Goal: Find specific page/section: Find specific page/section

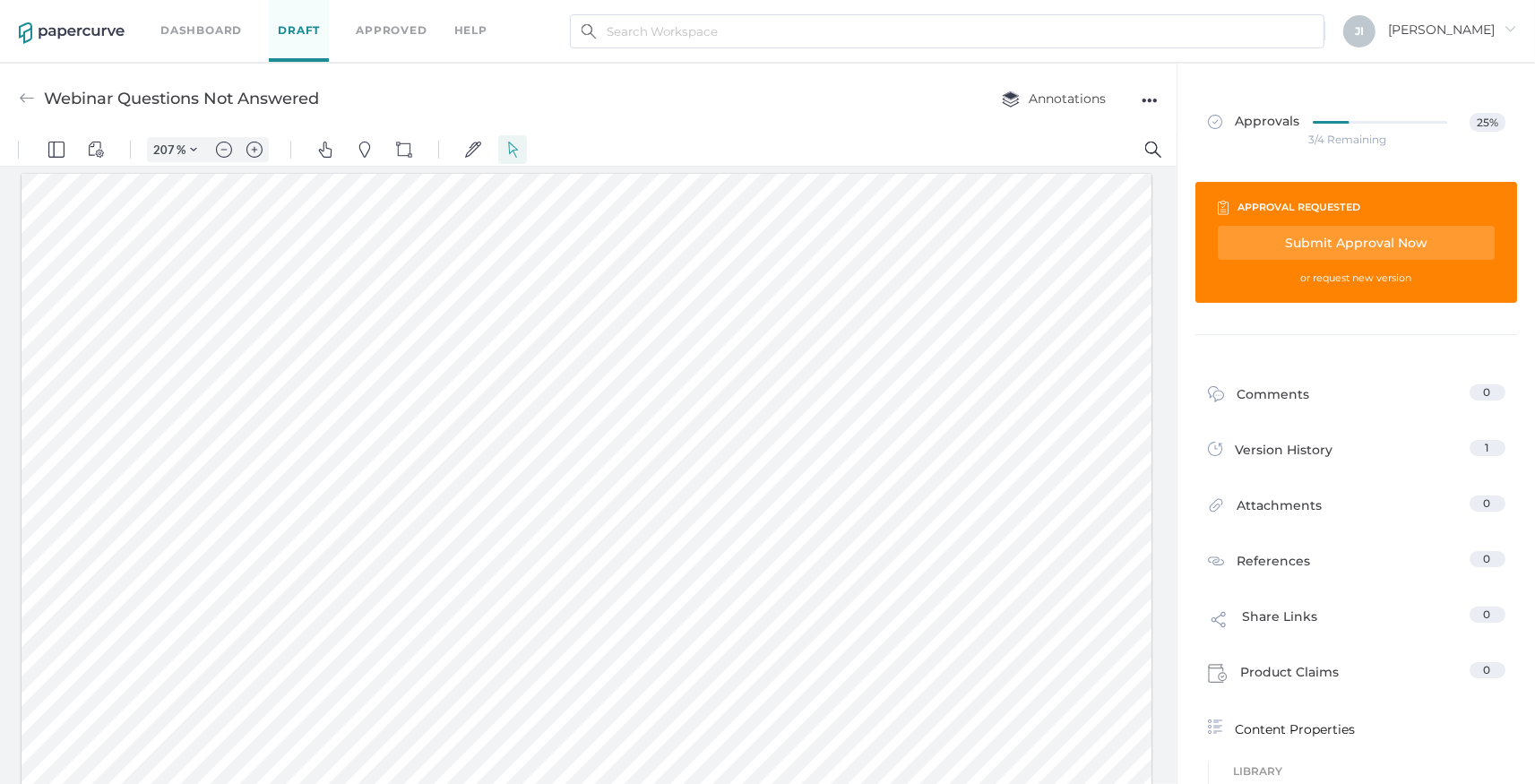
scroll to position [3, 0]
click at [181, 39] on link "Dashboard" at bounding box center [202, 30] width 82 height 19
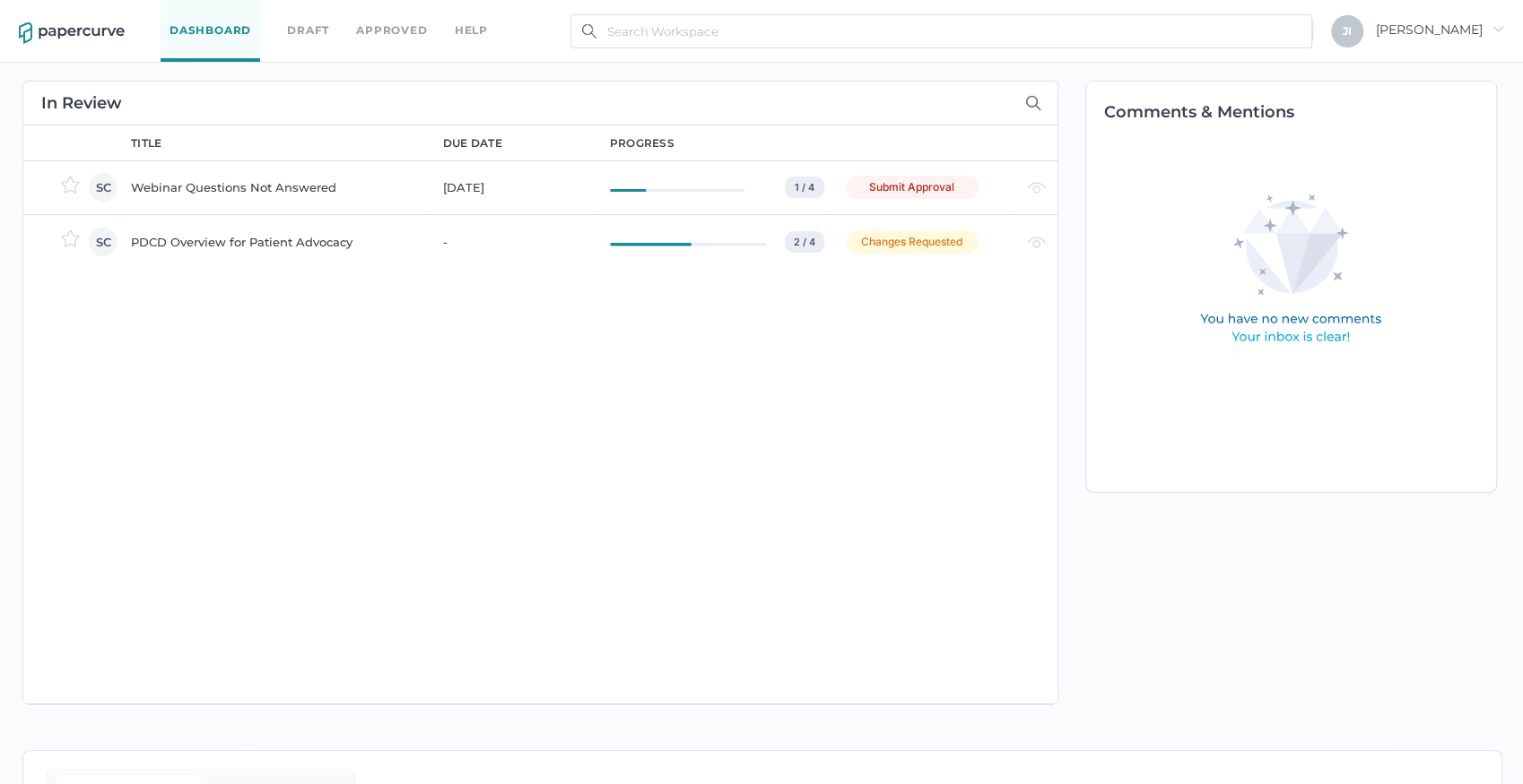
click at [206, 187] on div "Webinar Questions Not Answered" at bounding box center [276, 187] width 290 height 21
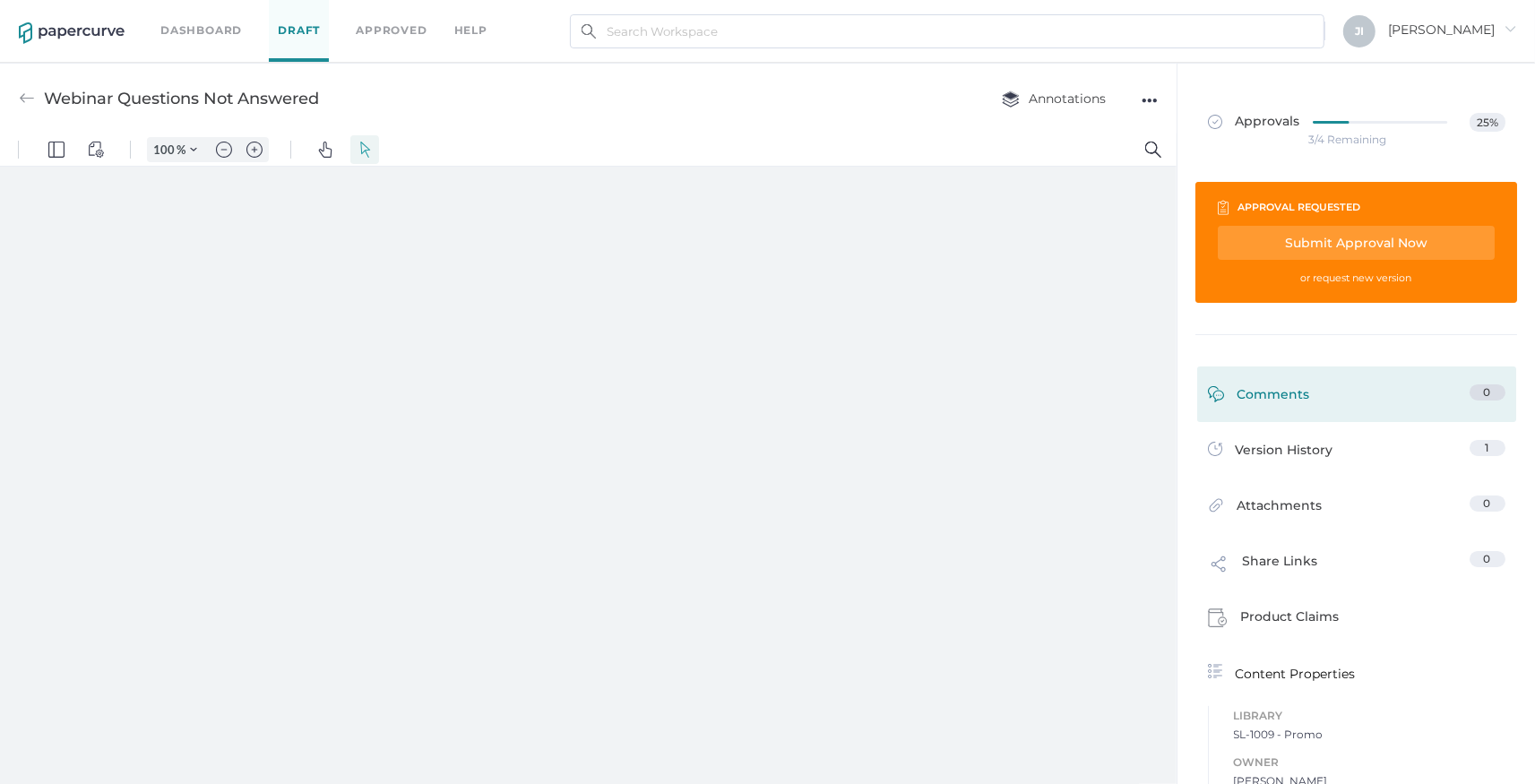
type input "207"
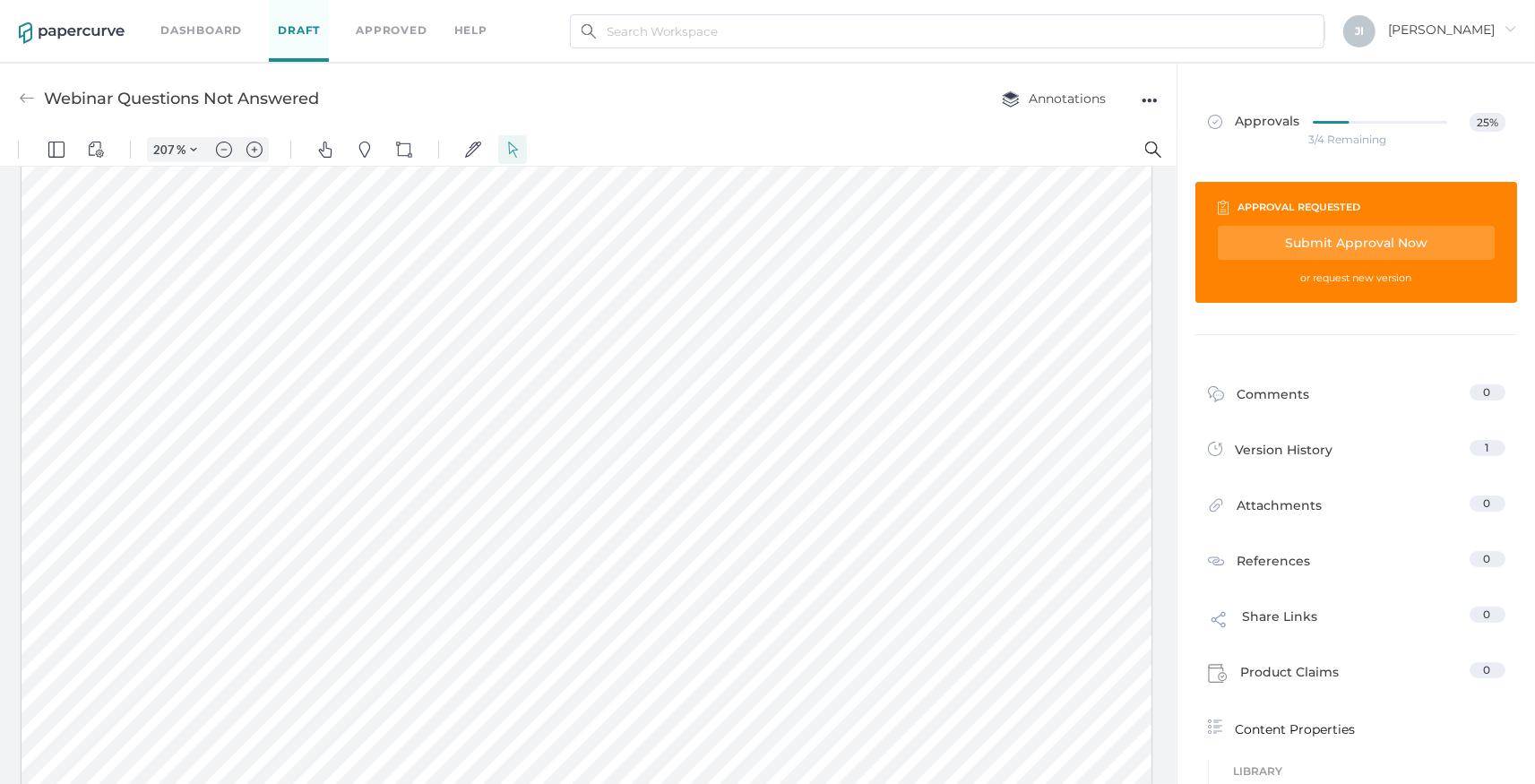
scroll to position [14, 0]
